Goal: Use online tool/utility: Utilize a website feature to perform a specific function

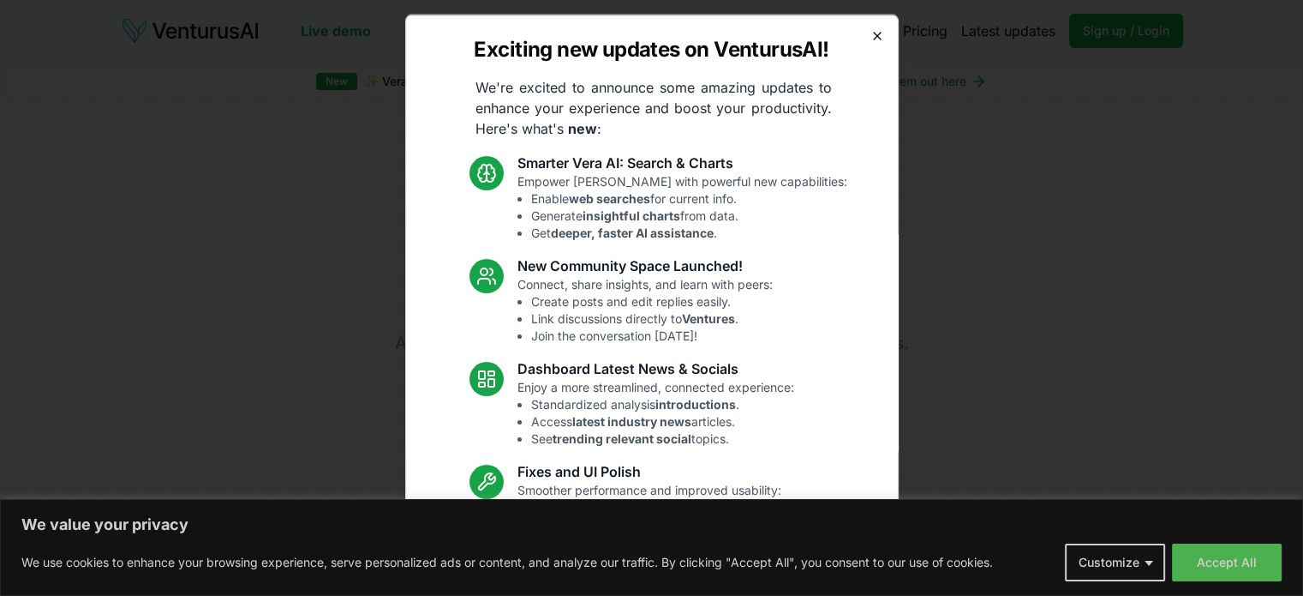
click at [874, 38] on icon "button" at bounding box center [877, 35] width 7 height 7
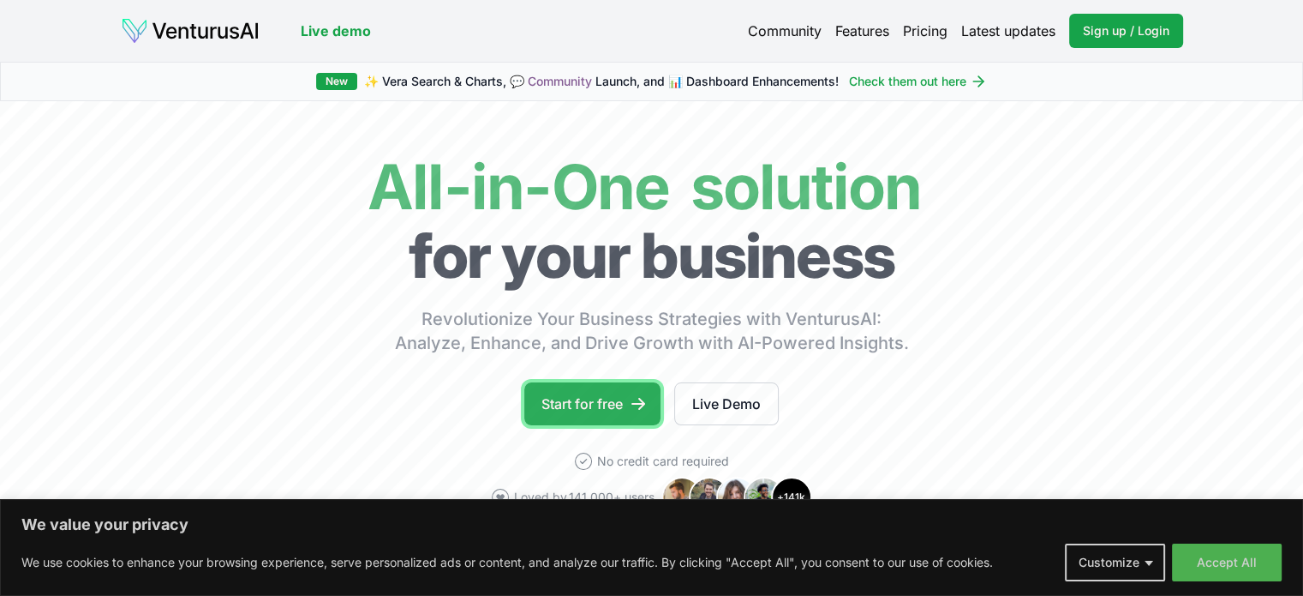
click at [618, 400] on link "Start for free" at bounding box center [592, 403] width 136 height 43
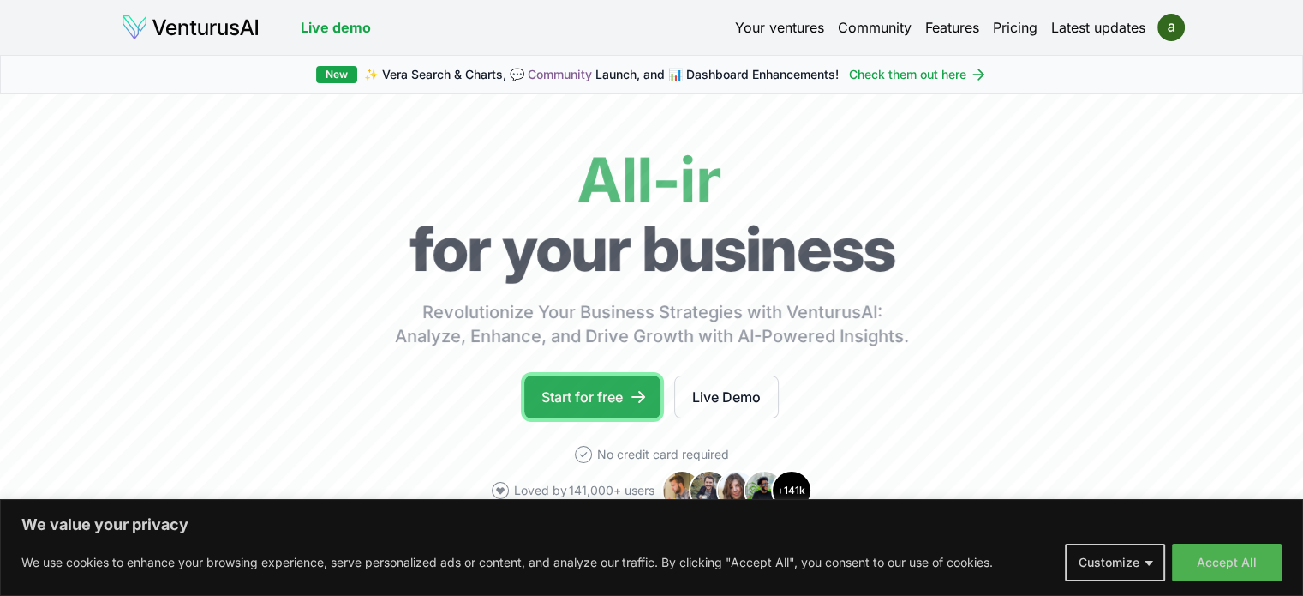
click at [614, 390] on link "Start for free" at bounding box center [592, 396] width 136 height 43
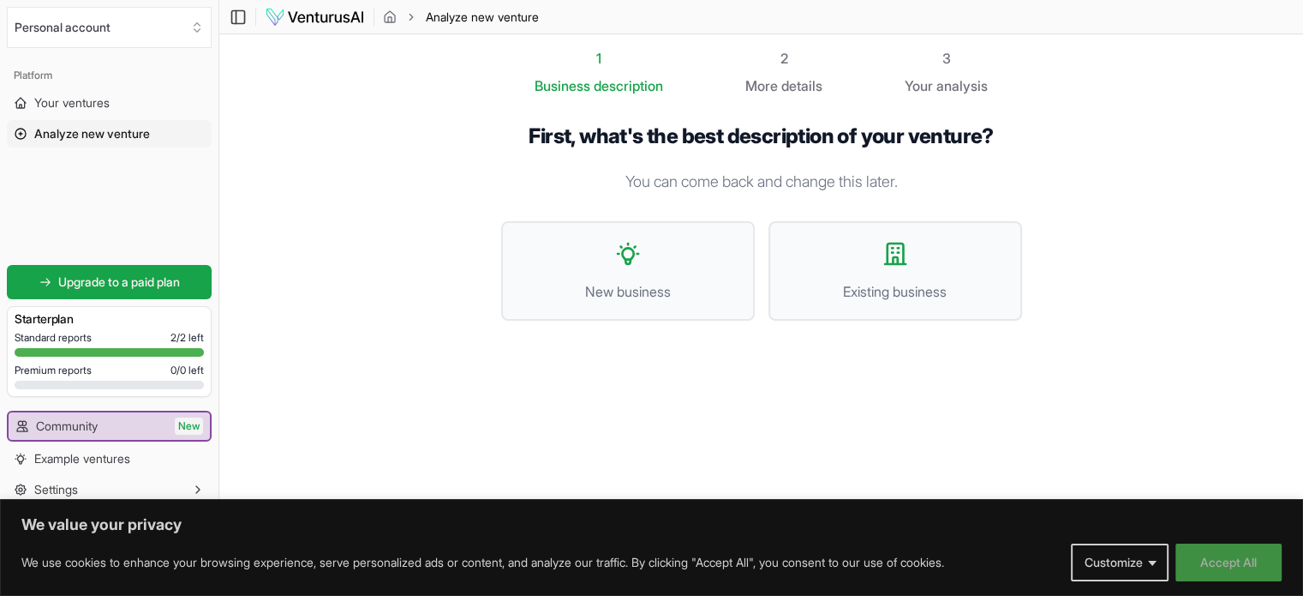
click at [1227, 556] on button "Accept All" at bounding box center [1229, 562] width 106 height 38
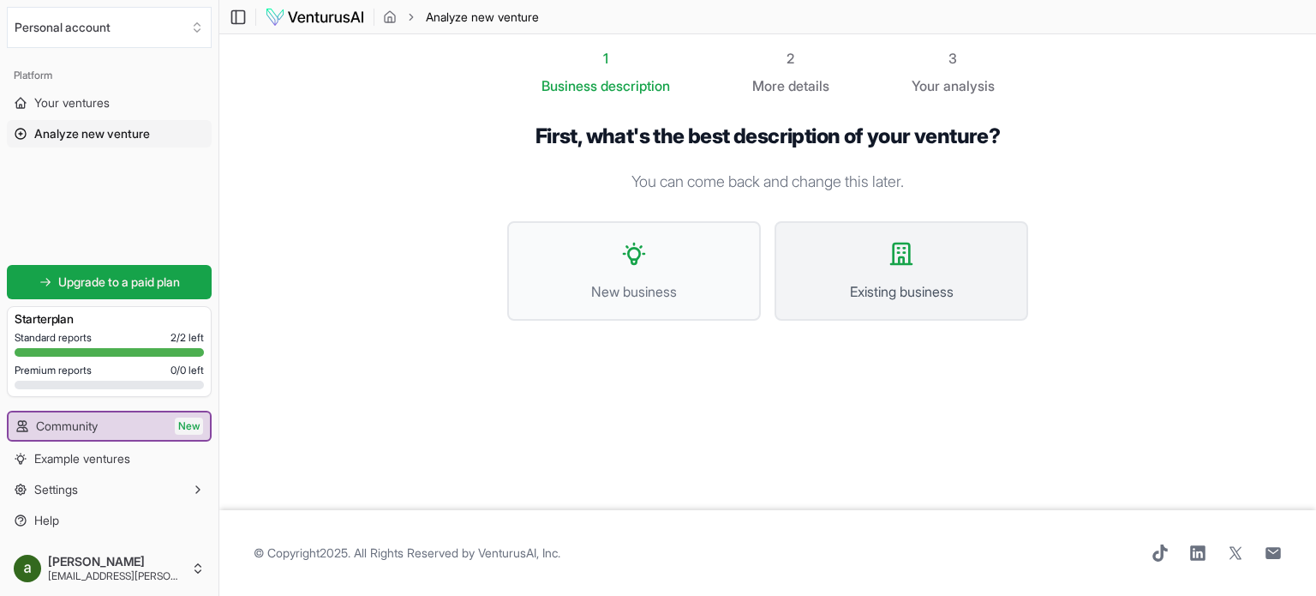
click at [861, 267] on button "Existing business" at bounding box center [902, 270] width 254 height 99
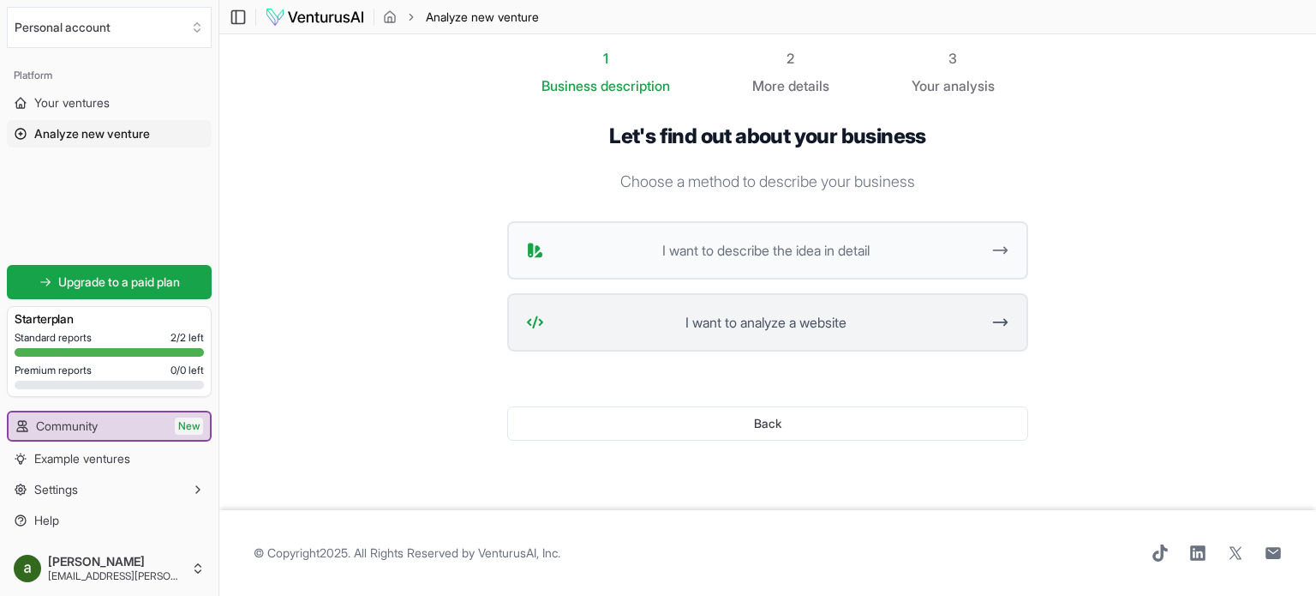
click at [749, 324] on span "I want to analyze a website" at bounding box center [765, 322] width 429 height 21
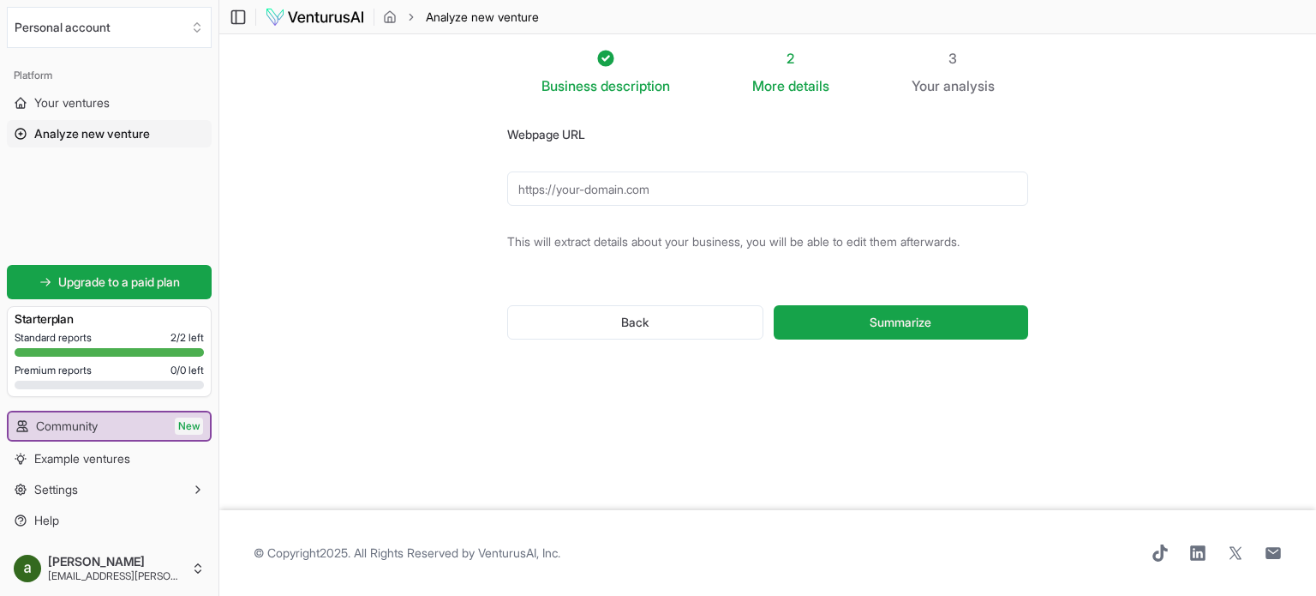
click at [644, 187] on input "Webpage URL" at bounding box center [767, 188] width 521 height 34
click at [614, 185] on input "Webpage URL" at bounding box center [767, 188] width 521 height 34
paste input "https://bvredubai.com/"
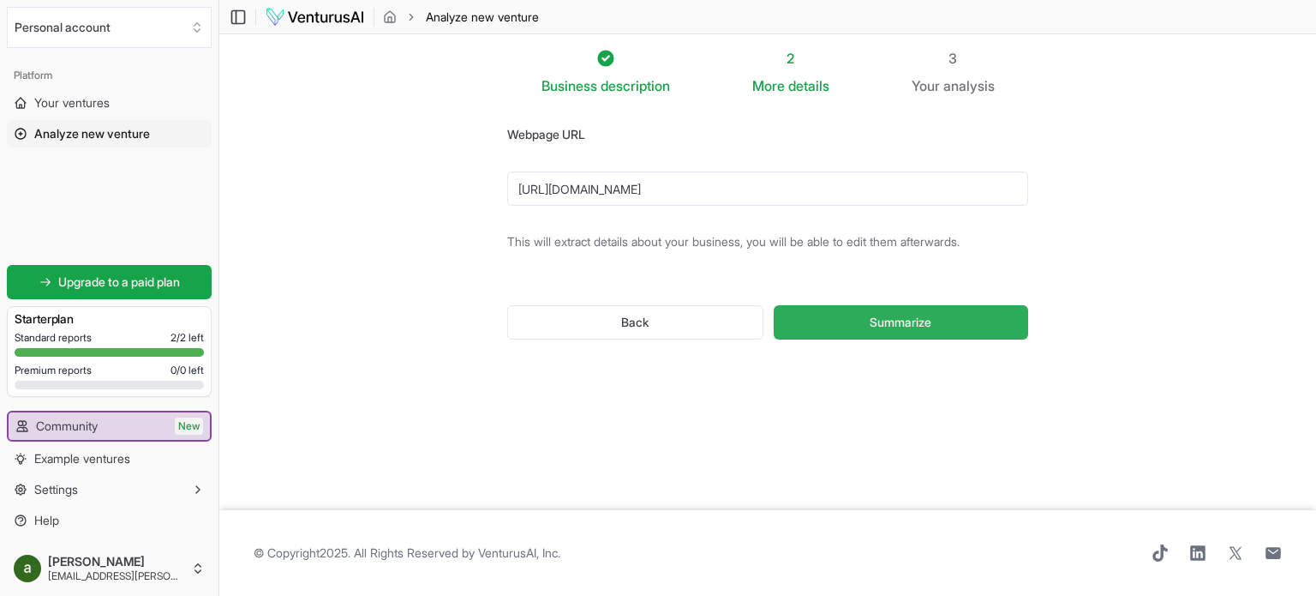
type input "https://bvredubai.com/"
click at [913, 328] on span "Summarize" at bounding box center [901, 322] width 62 height 17
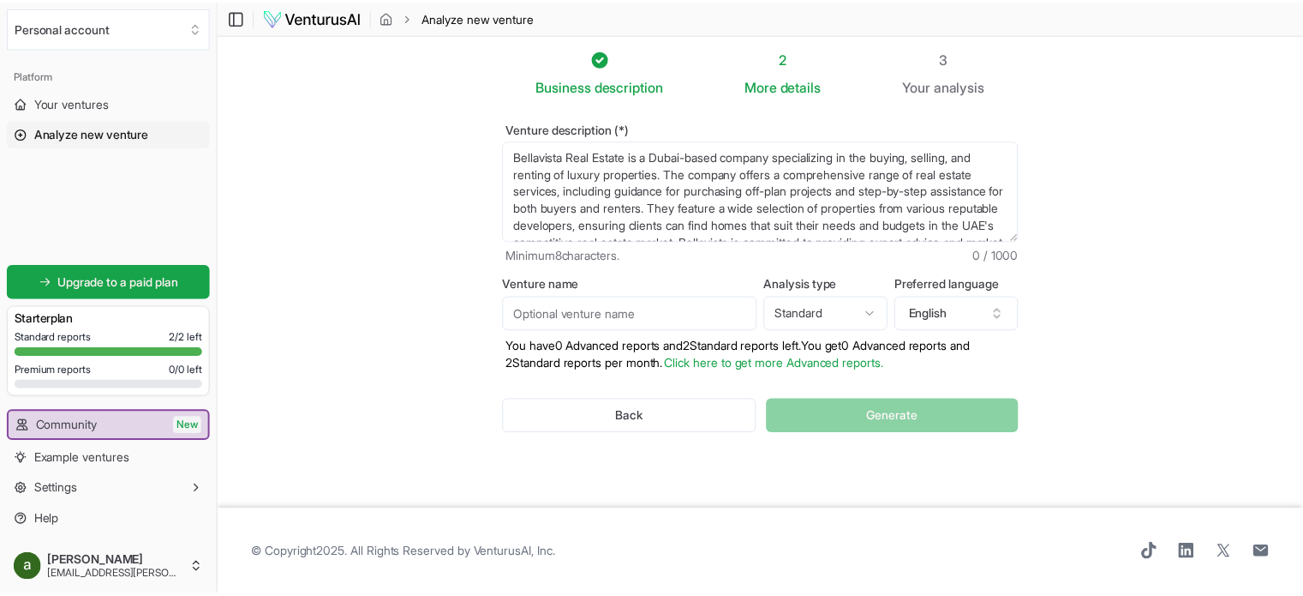
scroll to position [34, 0]
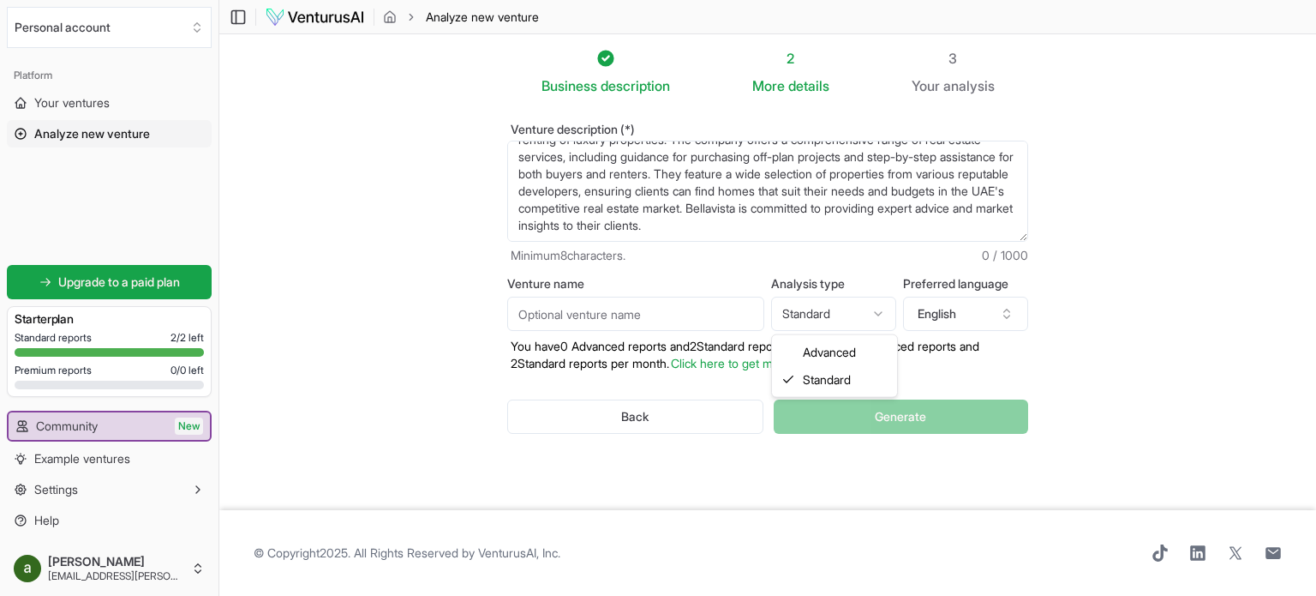
click at [828, 316] on html "We value your privacy We use cookies to enhance your browsing experience, serve…" at bounding box center [658, 298] width 1316 height 596
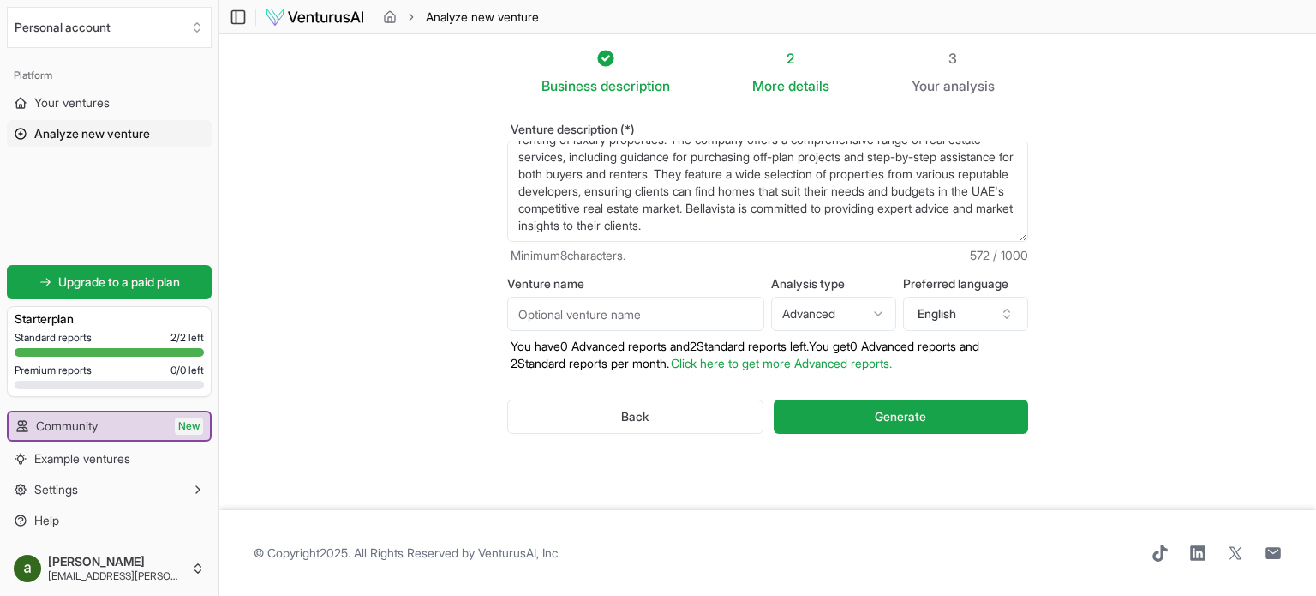
click at [881, 314] on html "We value your privacy We use cookies to enhance your browsing experience, serve…" at bounding box center [658, 298] width 1316 height 596
select select "standard"
click at [873, 417] on button "Generate" at bounding box center [901, 416] width 254 height 34
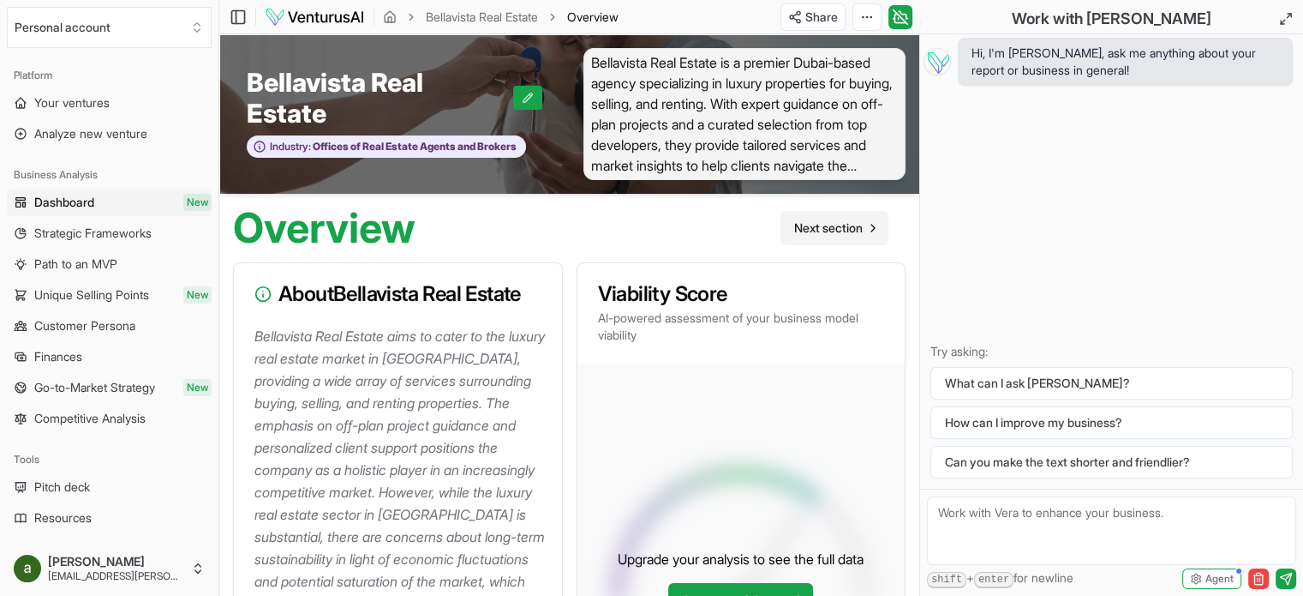
click at [832, 225] on span "Next section" at bounding box center [828, 227] width 69 height 17
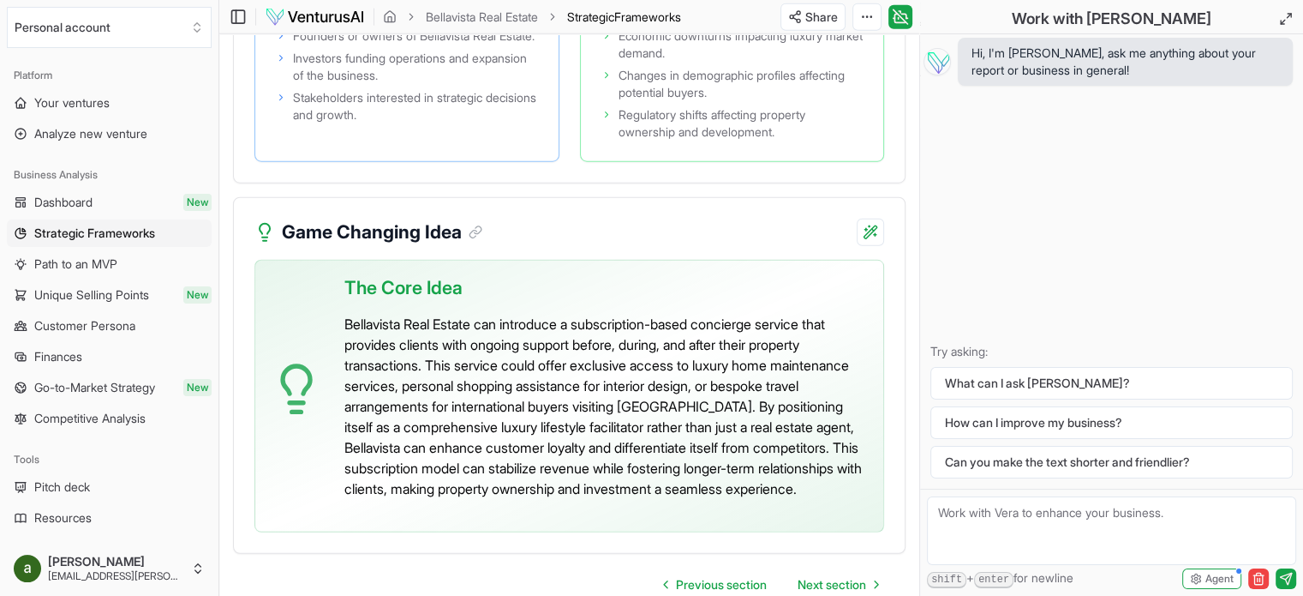
scroll to position [4412, 0]
